Goal: Information Seeking & Learning: Compare options

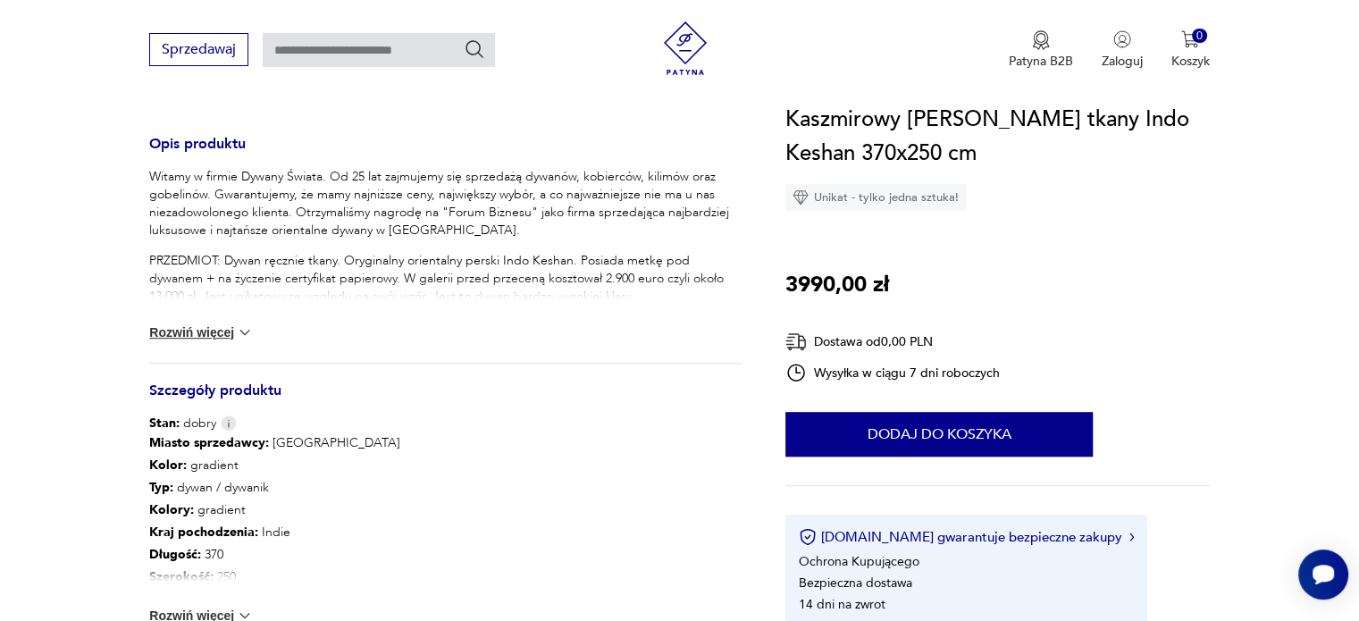
scroll to position [715, 0]
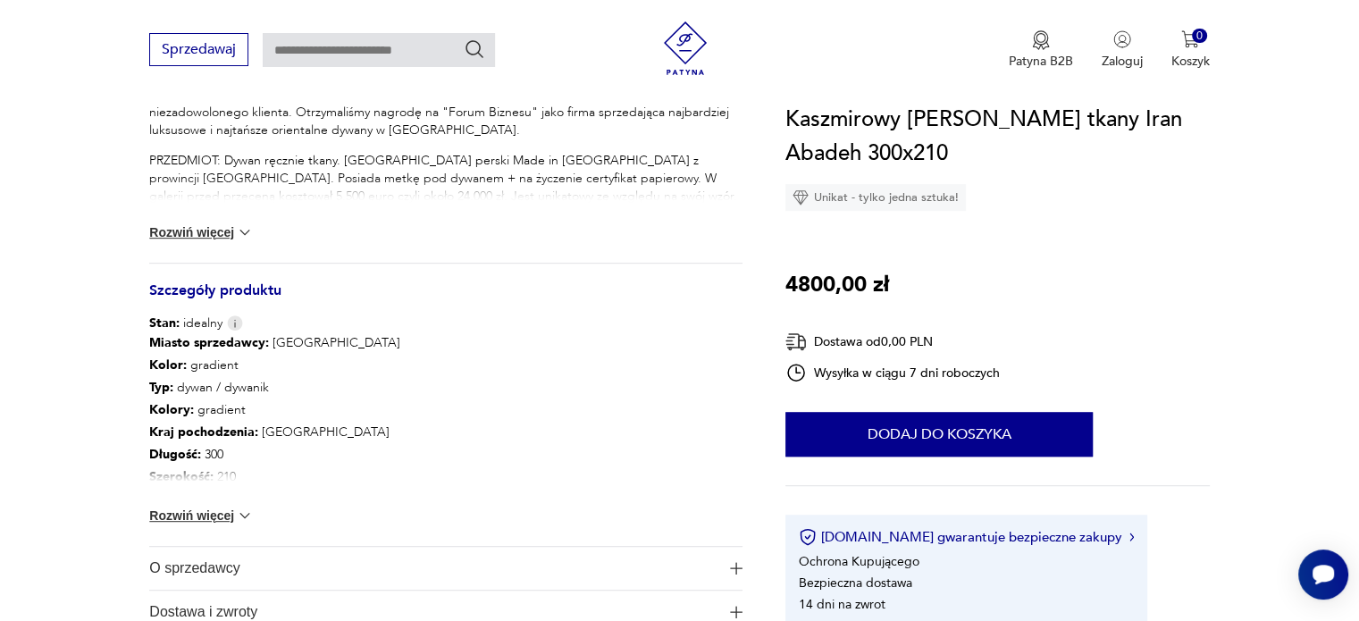
scroll to position [804, 0]
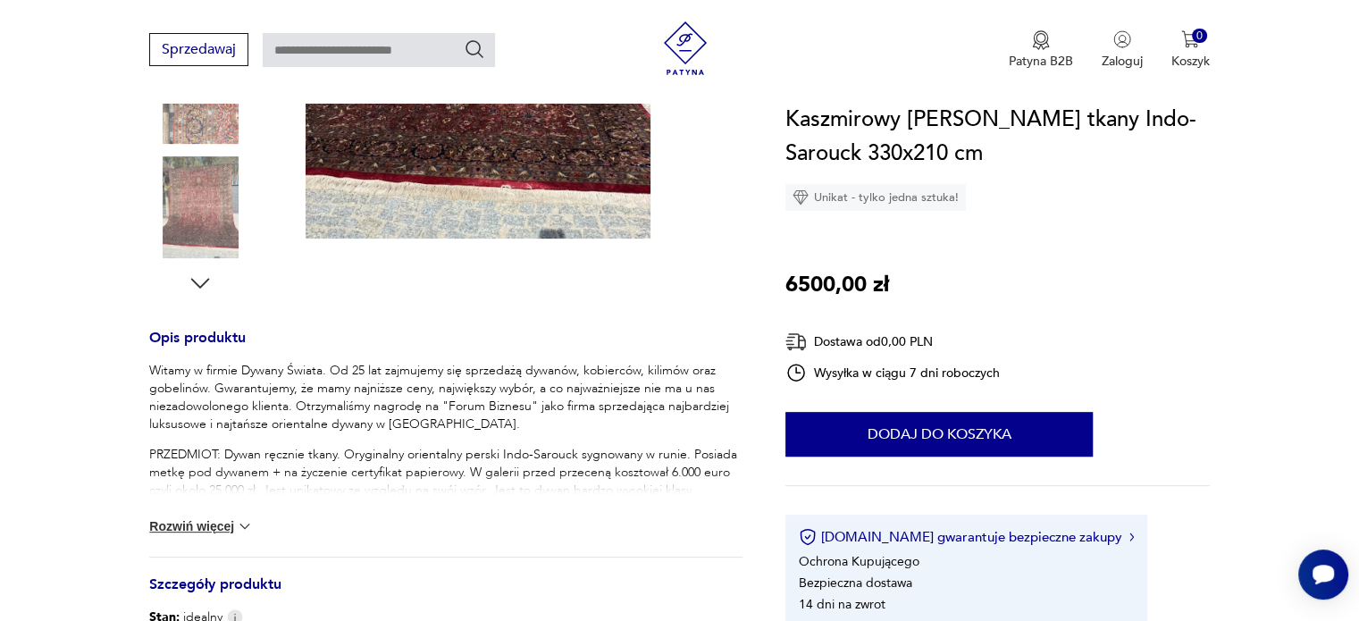
scroll to position [715, 0]
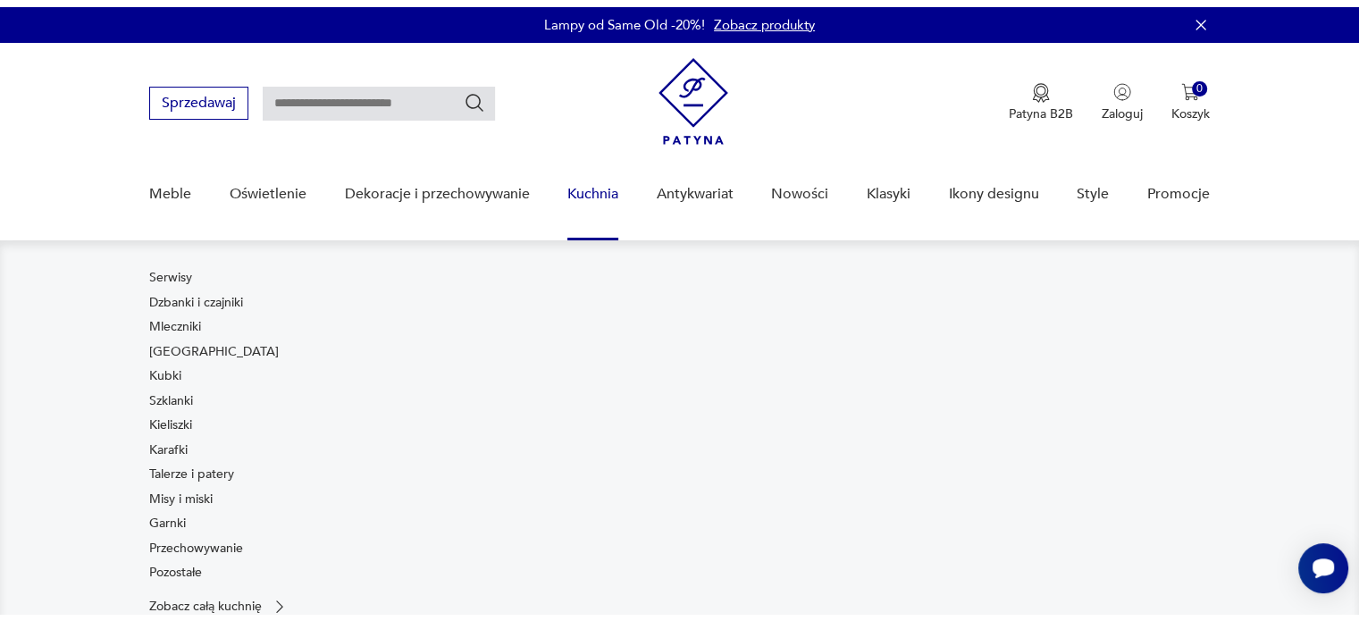
scroll to position [268, 0]
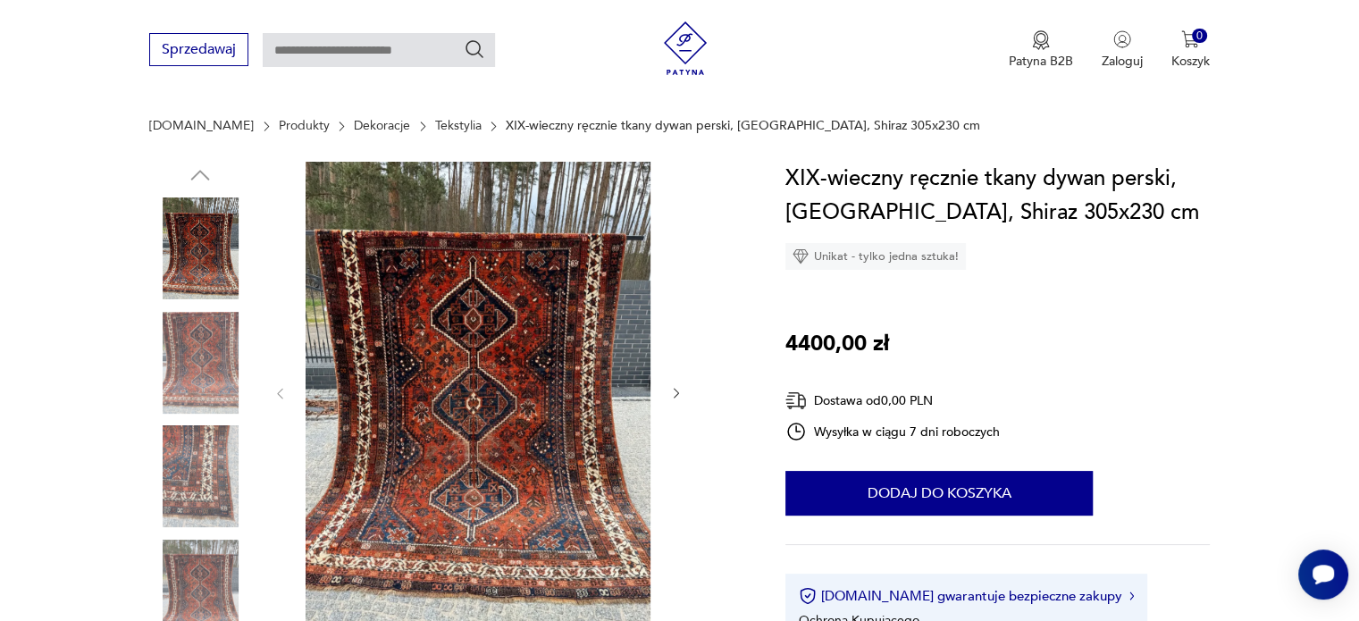
scroll to position [357, 0]
